Goal: Information Seeking & Learning: Check status

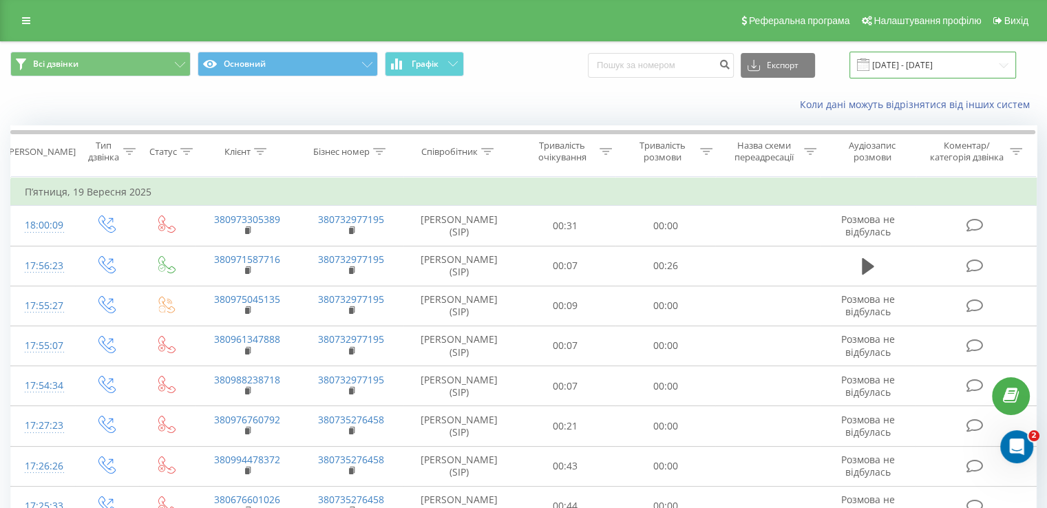
click at [938, 68] on input "[DATE] - [DATE]" at bounding box center [933, 65] width 167 height 27
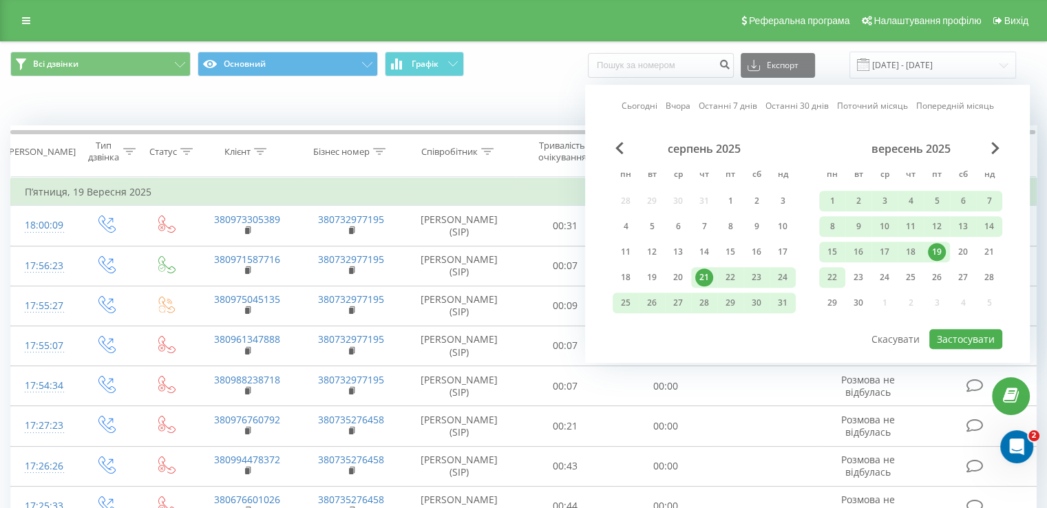
click at [837, 273] on div "22" at bounding box center [833, 278] width 18 height 18
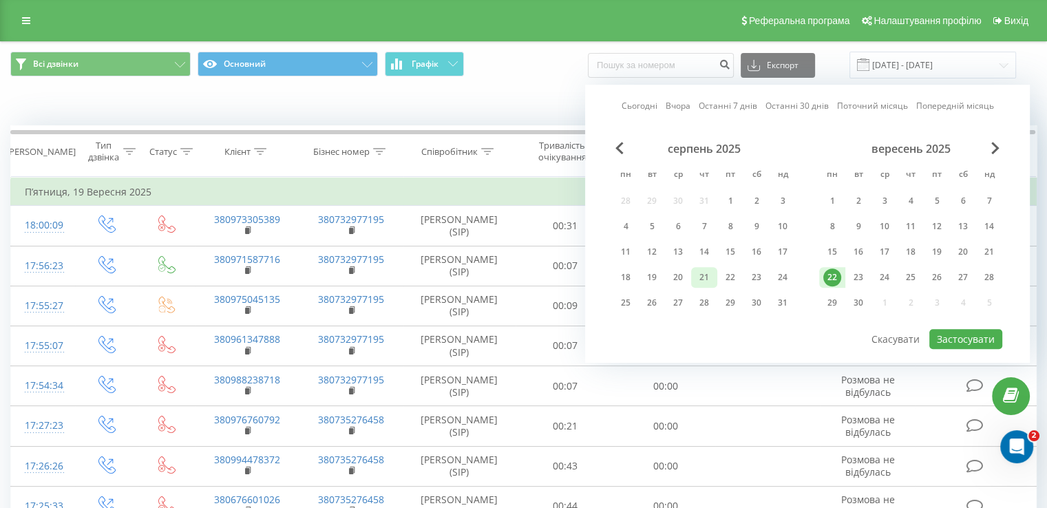
click at [709, 269] on div "21" at bounding box center [705, 278] width 18 height 18
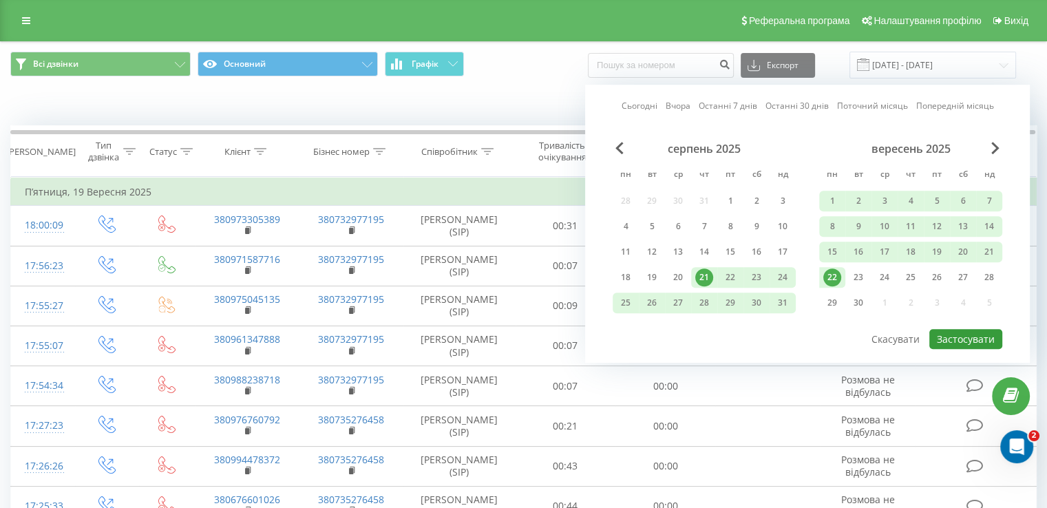
click at [957, 329] on button "Застосувати" at bounding box center [966, 339] width 73 height 20
type input "[DATE] - [DATE]"
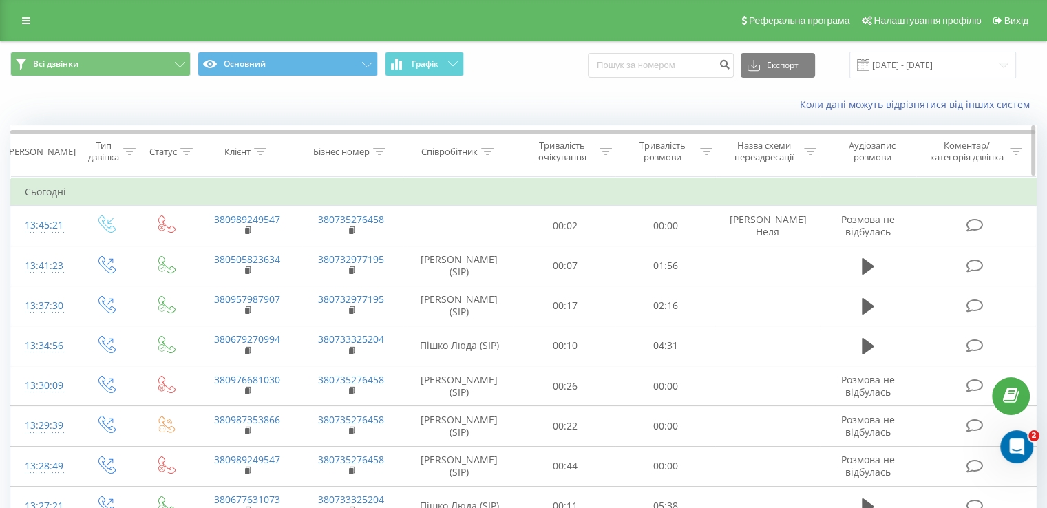
click at [255, 152] on icon at bounding box center [260, 151] width 12 height 7
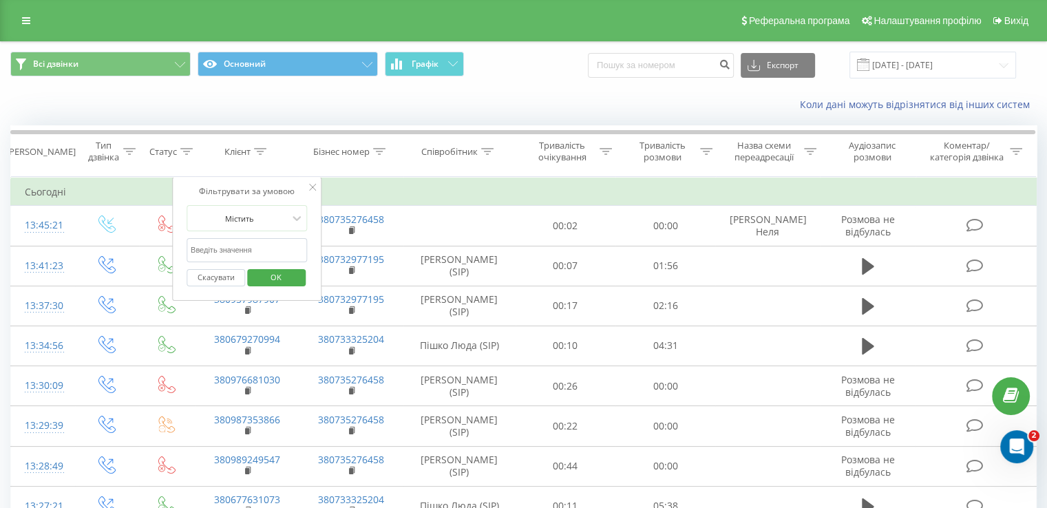
click at [254, 256] on input "text" at bounding box center [247, 250] width 121 height 24
paste input "380679270994"
type input "380679270994"
click at [271, 272] on span "OK" at bounding box center [276, 277] width 39 height 21
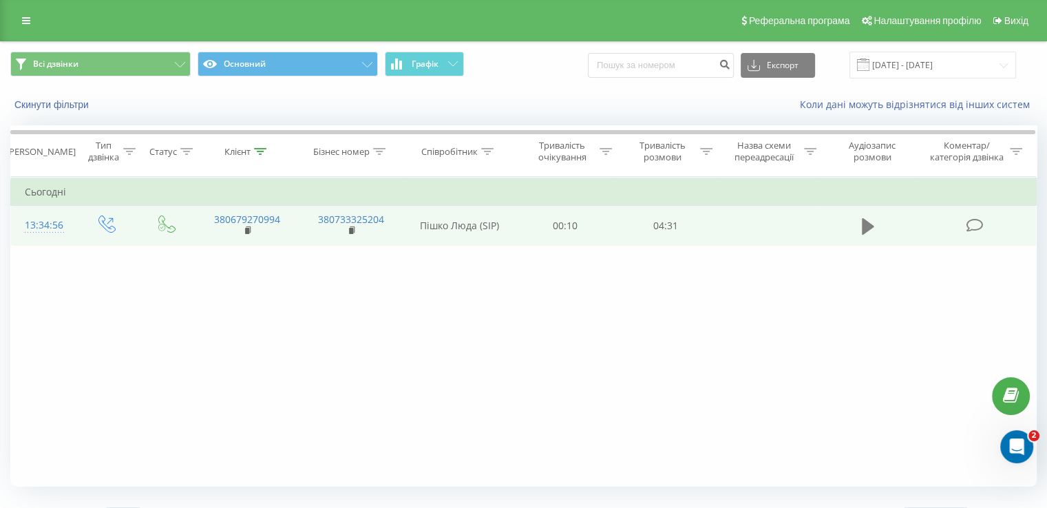
click at [873, 225] on icon at bounding box center [868, 226] width 12 height 17
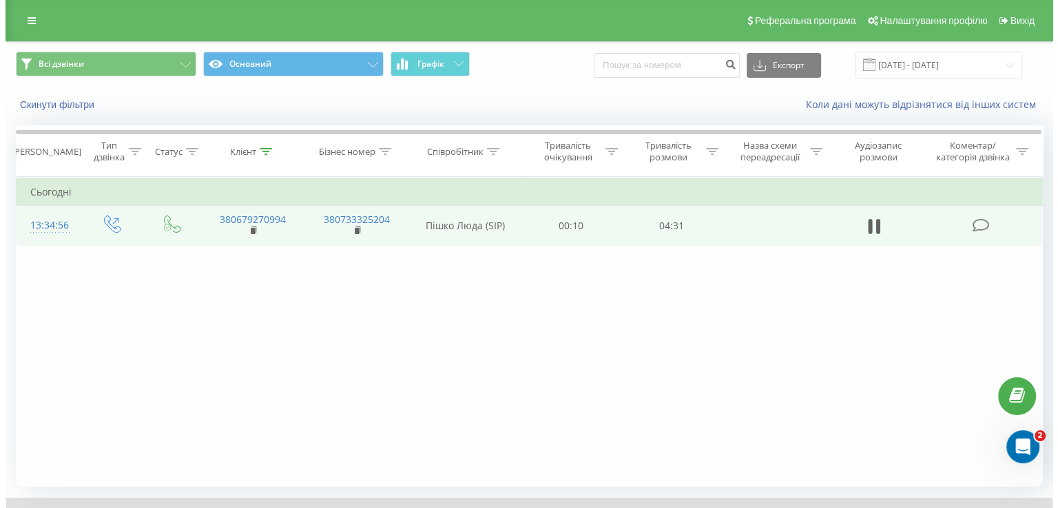
scroll to position [83, 0]
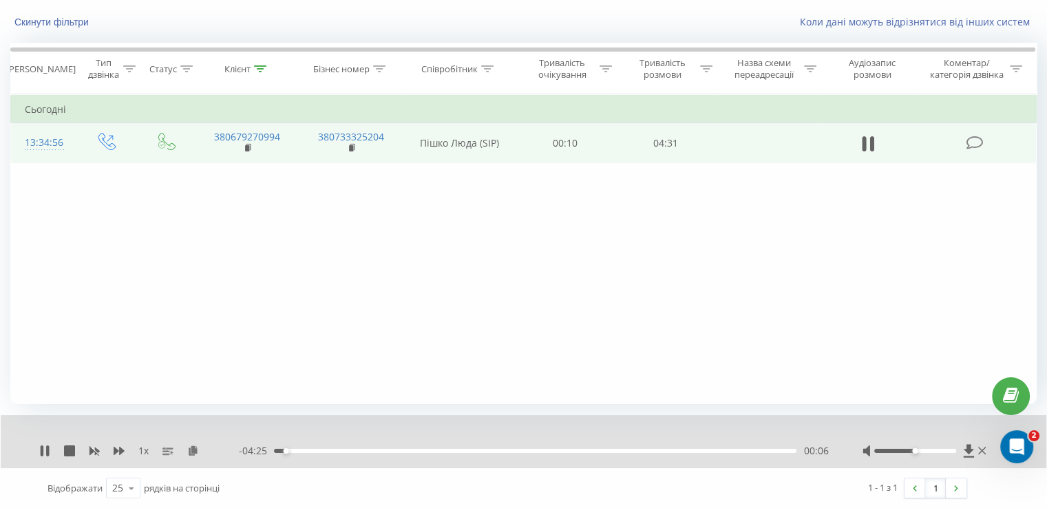
click at [585, 454] on div "- 04:25 00:06 00:06" at bounding box center [534, 451] width 590 height 14
click at [597, 452] on div "- 04:24 00:07 00:07" at bounding box center [534, 451] width 590 height 14
click at [607, 449] on div "02:53" at bounding box center [535, 451] width 523 height 4
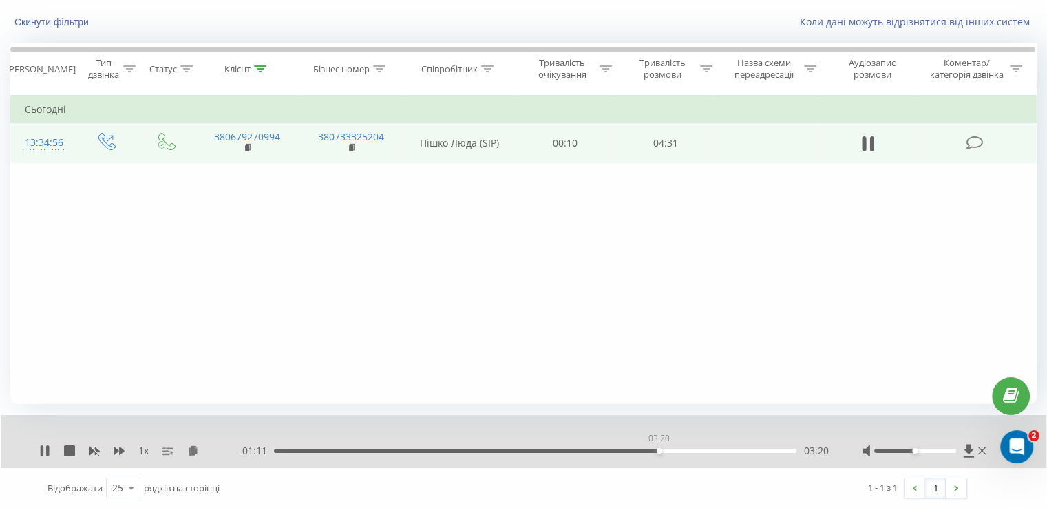
click at [659, 449] on div "03:20" at bounding box center [535, 451] width 523 height 4
click at [592, 452] on div "02:45" at bounding box center [535, 451] width 523 height 4
click at [568, 450] on div "02:33" at bounding box center [535, 451] width 523 height 4
click at [25, 21] on button "Скинути фільтри" at bounding box center [52, 22] width 85 height 12
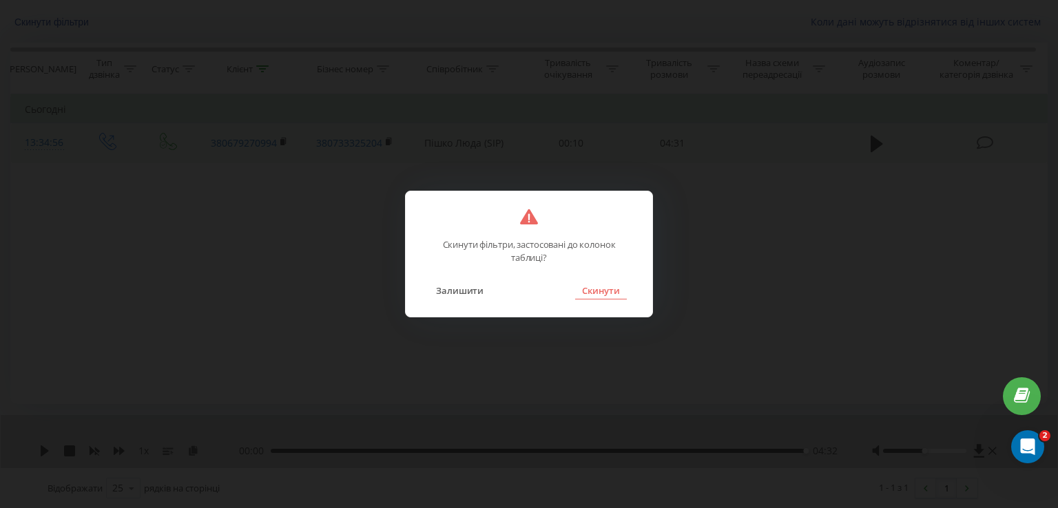
click at [601, 298] on button "Скинути" at bounding box center [601, 291] width 52 height 18
